Goal: Find specific page/section: Find specific page/section

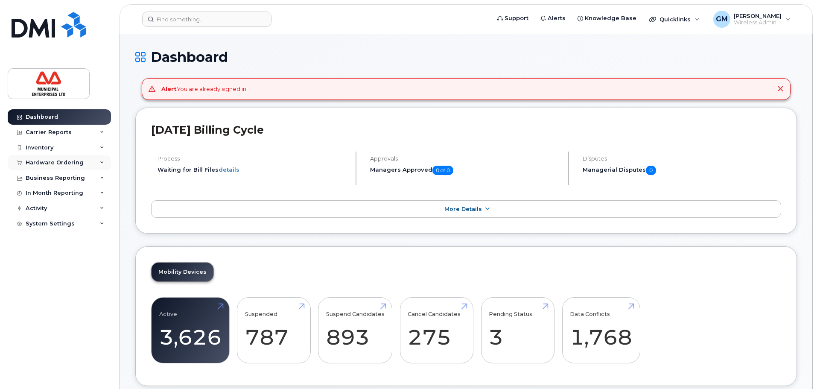
click at [64, 162] on div "Hardware Ordering" at bounding box center [55, 162] width 58 height 7
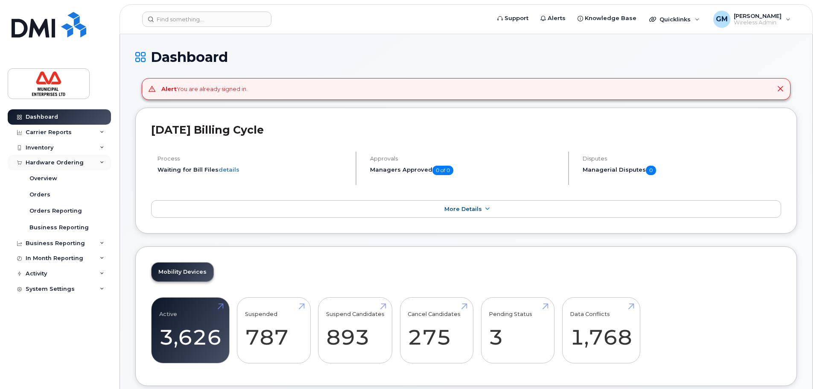
click at [64, 162] on div "Hardware Ordering" at bounding box center [55, 162] width 58 height 7
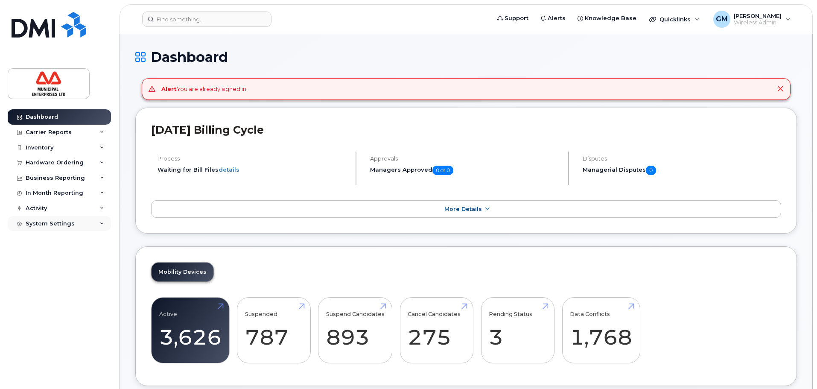
click at [46, 216] on div "System Settings" at bounding box center [59, 223] width 103 height 15
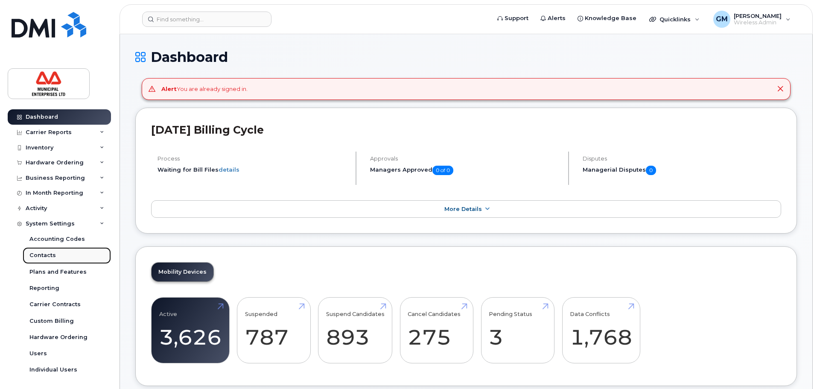
click at [59, 247] on link "Contacts" at bounding box center [67, 255] width 88 height 16
click at [59, 241] on div "Accounting Codes" at bounding box center [56, 239] width 55 height 8
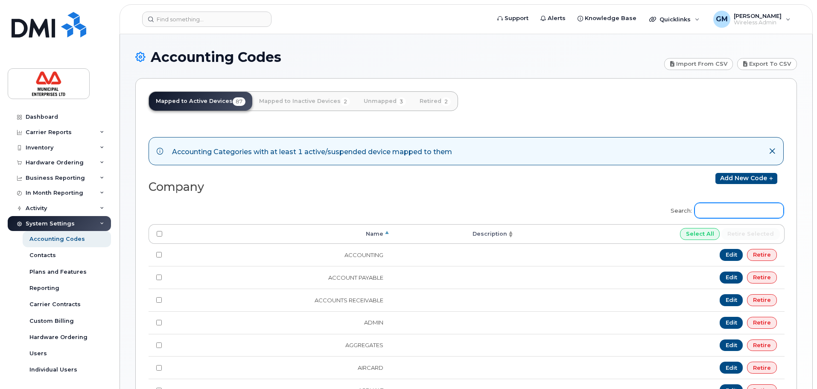
click at [721, 215] on input "Search:" at bounding box center [738, 210] width 89 height 15
type input "grey"
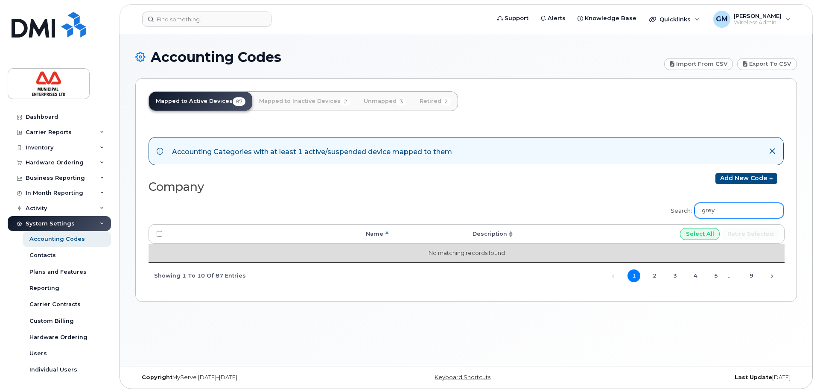
drag, startPoint x: 721, startPoint y: 215, endPoint x: 497, endPoint y: 247, distance: 226.8
click at [497, 247] on div "Search: grey Processing... Name Description Select All Retire selected No match…" at bounding box center [465, 243] width 635 height 92
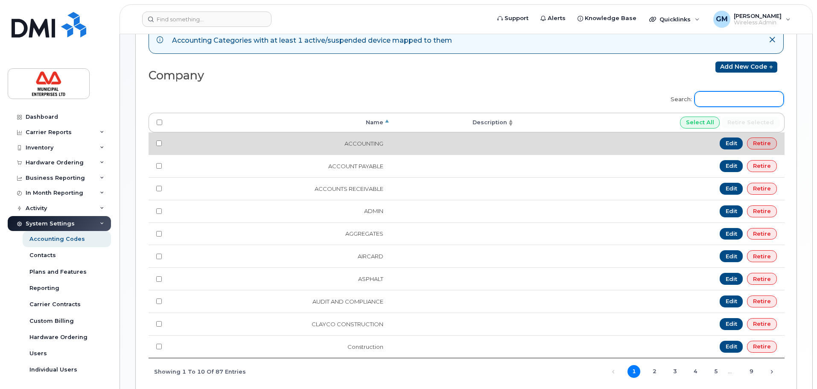
scroll to position [128, 0]
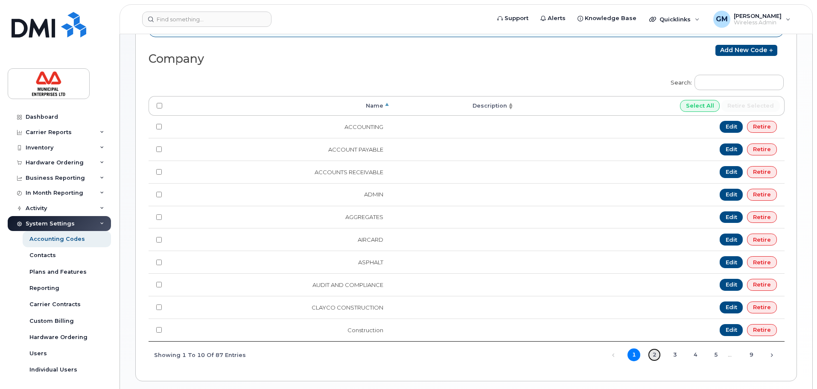
click at [651, 352] on link "2" at bounding box center [654, 354] width 13 height 13
click at [674, 354] on link "3" at bounding box center [674, 354] width 13 height 13
click at [699, 354] on link "4" at bounding box center [695, 354] width 13 height 13
click at [713, 357] on link "5" at bounding box center [715, 354] width 13 height 13
click at [719, 354] on link "6" at bounding box center [715, 354] width 13 height 13
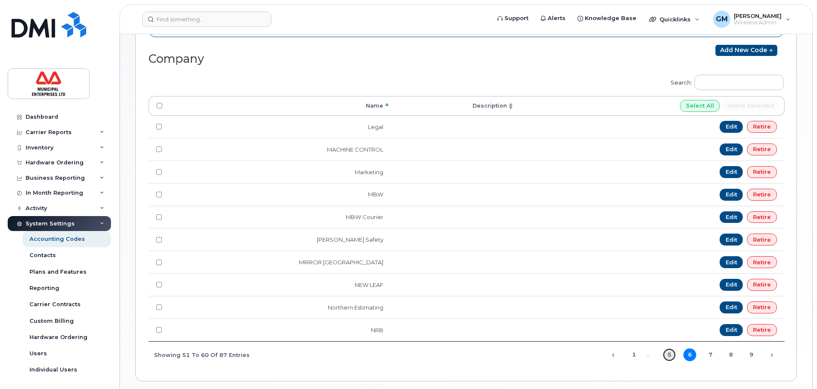
click at [669, 356] on link "5" at bounding box center [669, 354] width 13 height 13
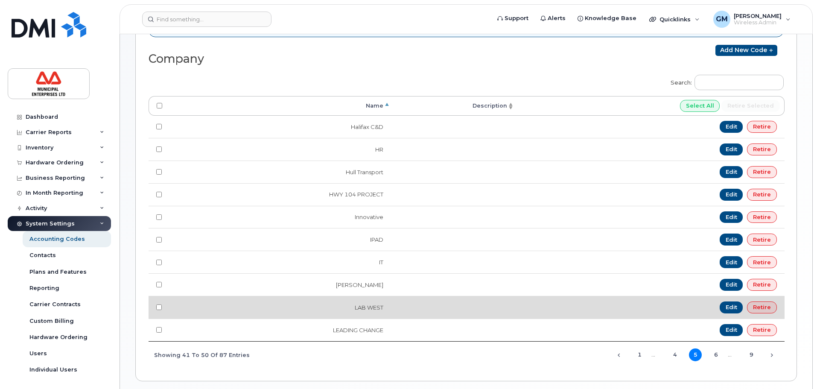
click at [376, 305] on td "LAB WEST" at bounding box center [280, 307] width 221 height 23
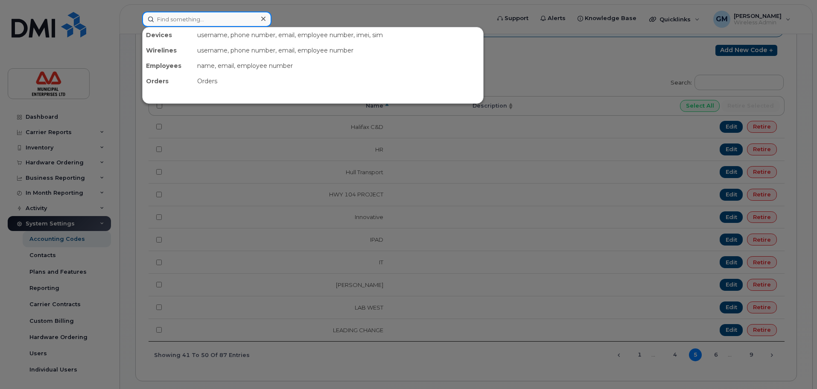
click at [220, 16] on input at bounding box center [206, 19] width 129 height 15
type input "barry"
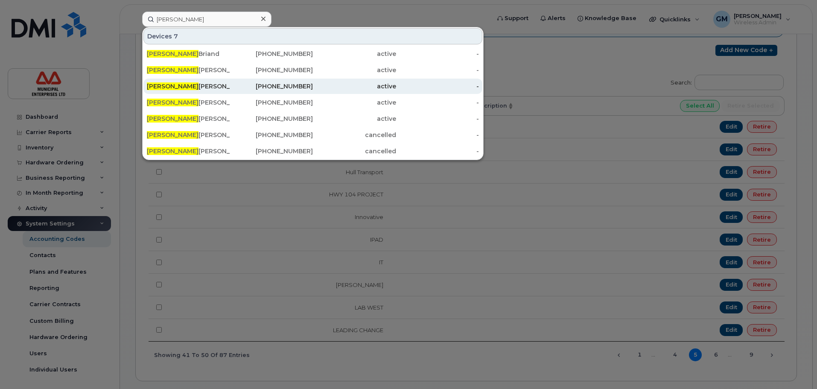
click at [177, 87] on div "Barry Downer" at bounding box center [188, 86] width 83 height 9
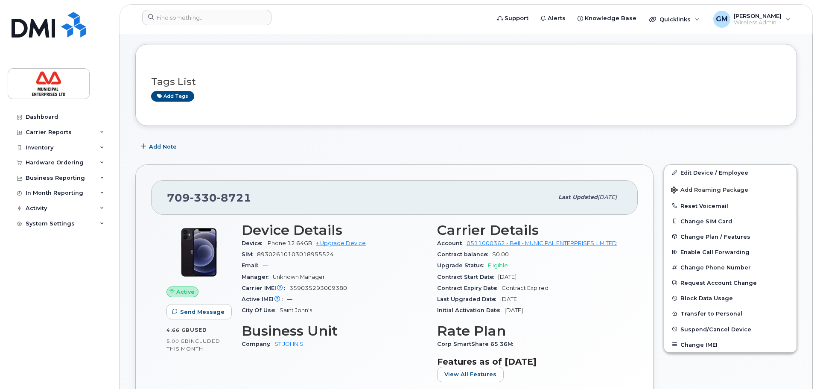
scroll to position [35, 0]
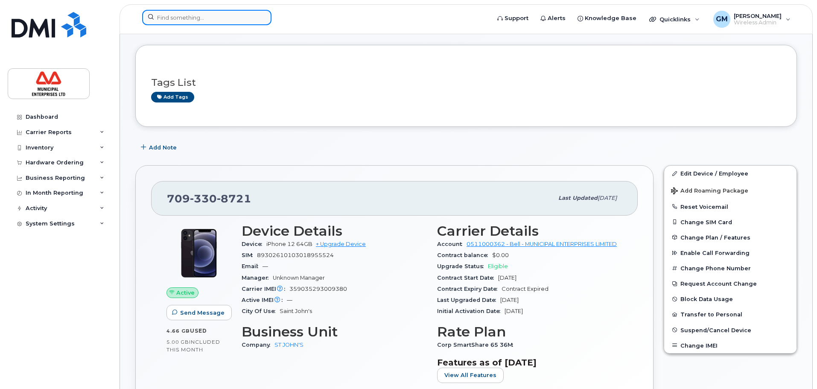
click at [199, 24] on input at bounding box center [206, 17] width 129 height 15
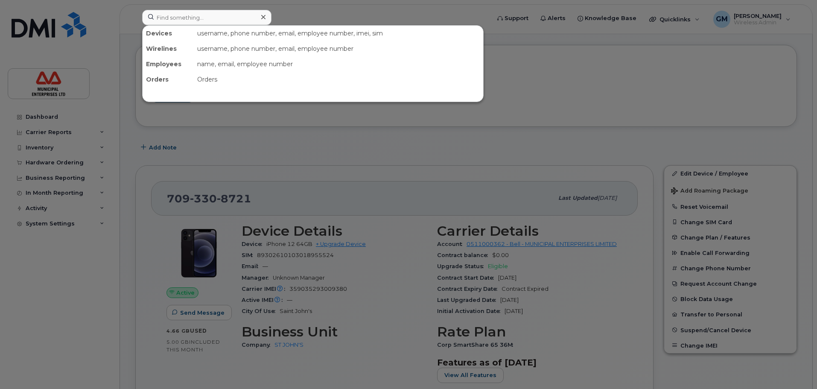
click at [68, 322] on div at bounding box center [408, 194] width 817 height 389
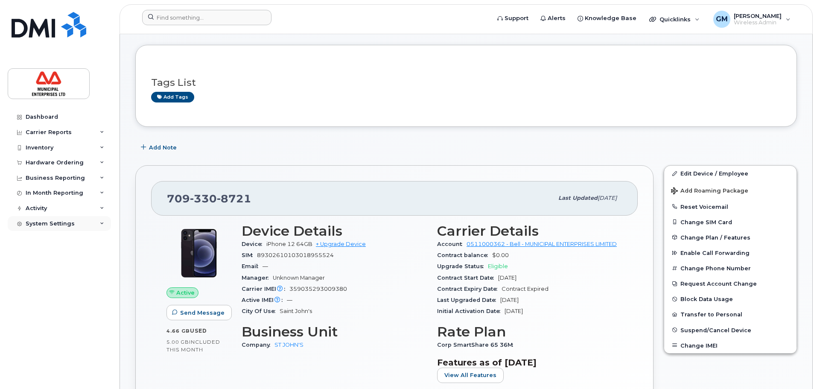
click at [58, 218] on div "System Settings" at bounding box center [59, 223] width 103 height 15
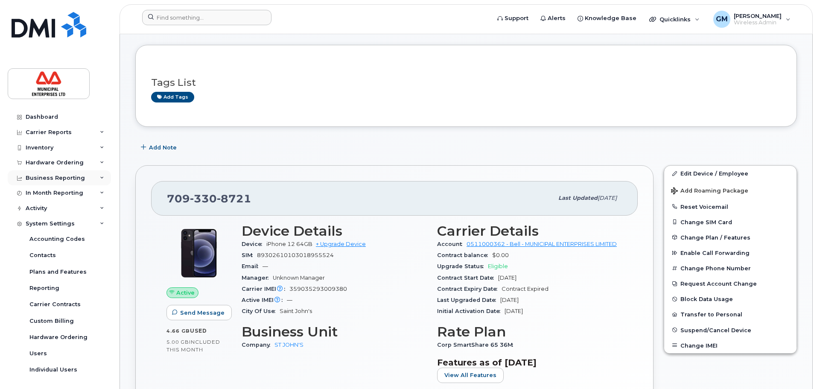
click at [59, 181] on div "Business Reporting" at bounding box center [55, 177] width 59 height 7
click at [54, 160] on div "Hardware Ordering" at bounding box center [55, 162] width 58 height 7
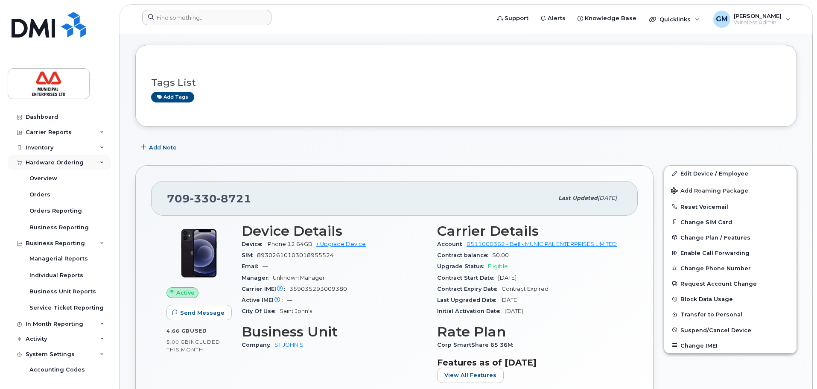
click at [55, 162] on div "Hardware Ordering" at bounding box center [55, 162] width 58 height 7
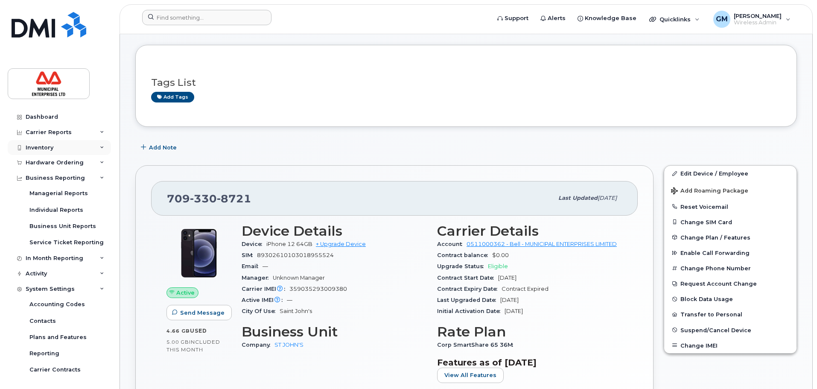
click at [52, 146] on div "Inventory" at bounding box center [40, 147] width 28 height 7
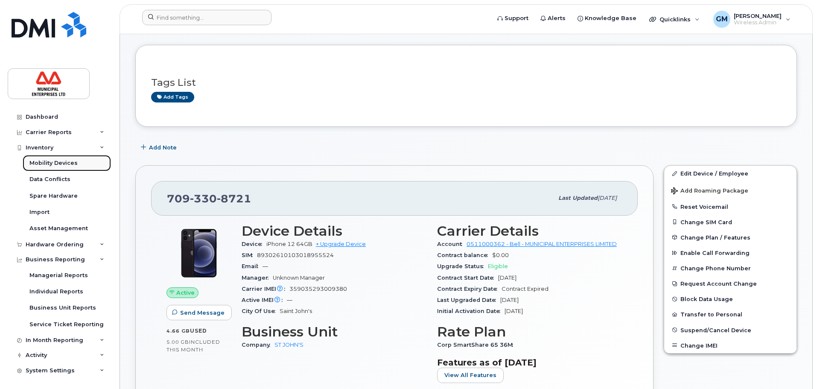
click at [58, 167] on link "Mobility Devices" at bounding box center [67, 163] width 88 height 16
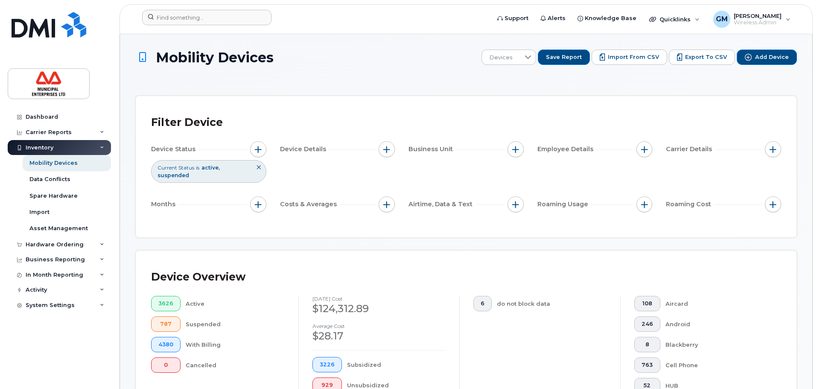
click at [509, 157] on div "Business Unit" at bounding box center [465, 149] width 115 height 16
click at [518, 141] on button "button" at bounding box center [515, 149] width 16 height 16
click at [541, 185] on label "Company" at bounding box center [539, 188] width 29 height 8
click at [521, 185] on input "Company" at bounding box center [517, 188] width 7 height 7
checkbox input "true"
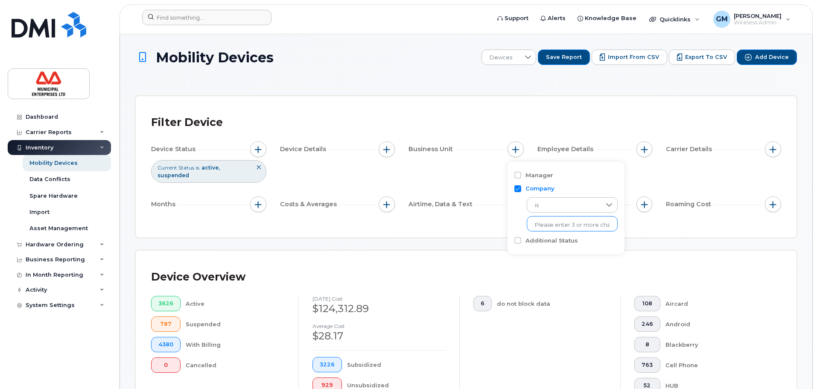
click at [556, 224] on input "text" at bounding box center [572, 225] width 75 height 8
type input "lab"
click at [554, 238] on li "- LAB WEST" at bounding box center [567, 243] width 82 height 16
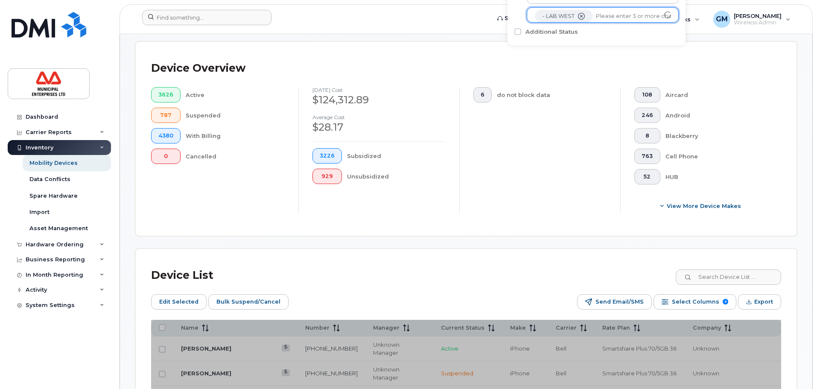
scroll to position [256, 0]
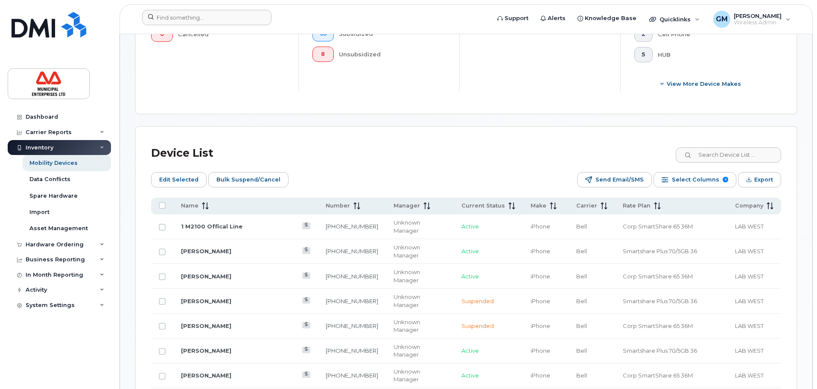
scroll to position [341, 0]
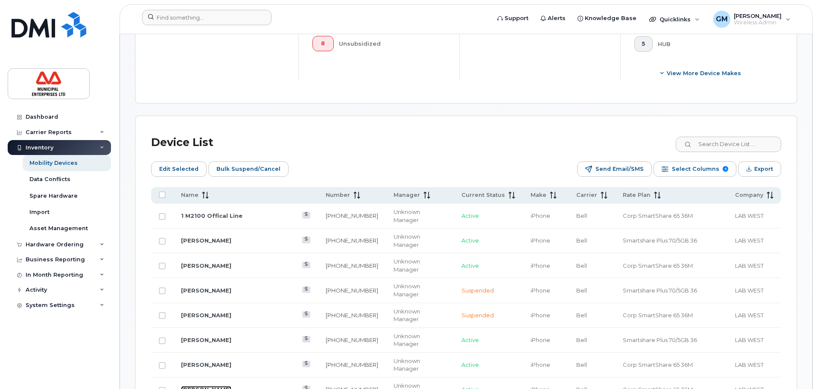
click at [190, 386] on link "Brad Simmons" at bounding box center [206, 389] width 50 height 7
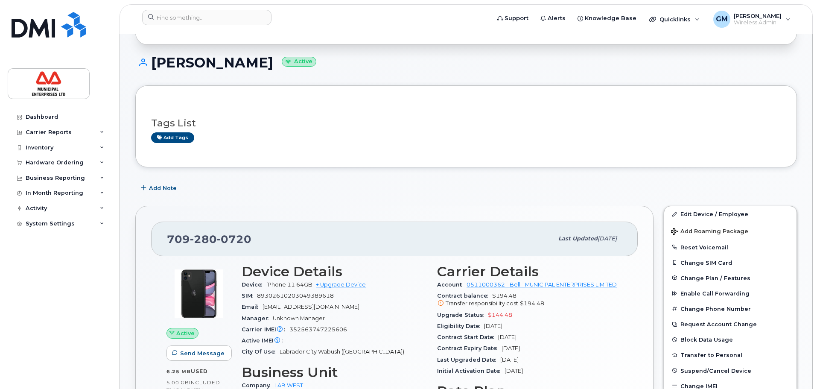
scroll to position [85, 0]
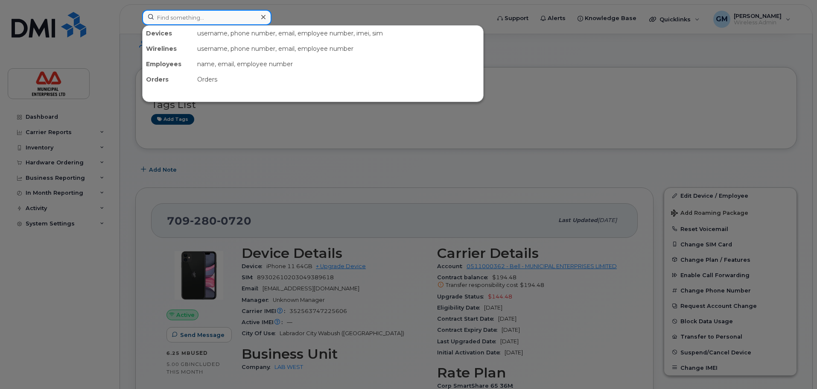
click at [153, 23] on input at bounding box center [206, 17] width 129 height 15
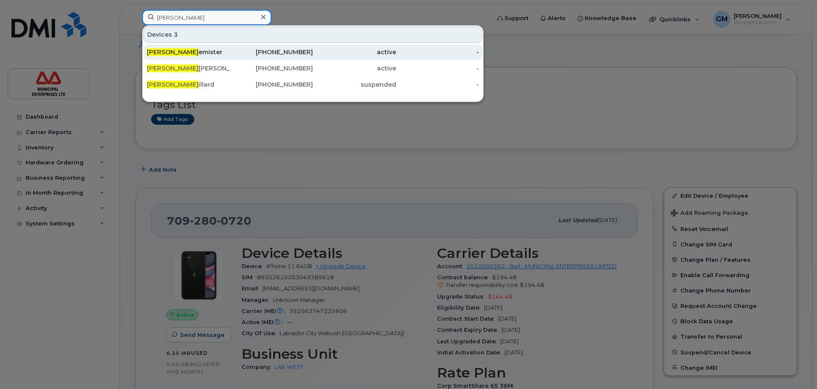
type input "[PERSON_NAME]"
click at [193, 56] on div "[PERSON_NAME] emister" at bounding box center [188, 52] width 83 height 9
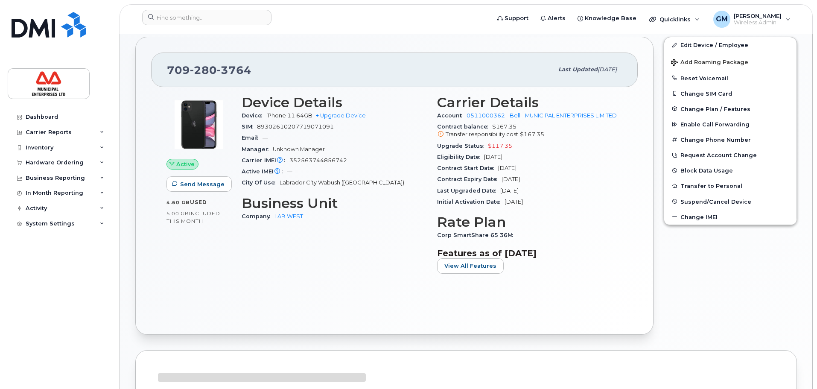
scroll to position [171, 0]
